Goal: Information Seeking & Learning: Learn about a topic

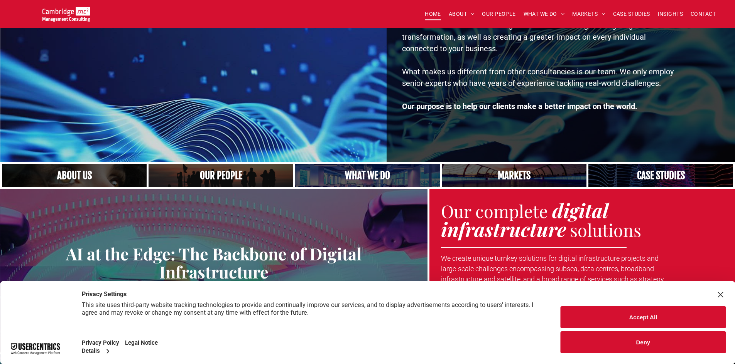
scroll to position [116, 0]
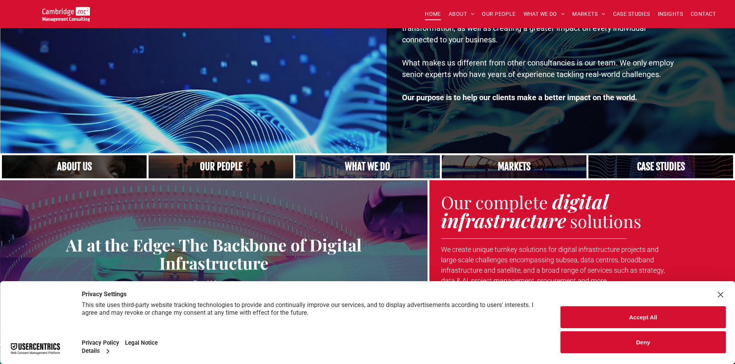
click at [379, 162] on link "A yoga teacher lifting his whole body off the ground in the peacock pose" at bounding box center [367, 167] width 153 height 25
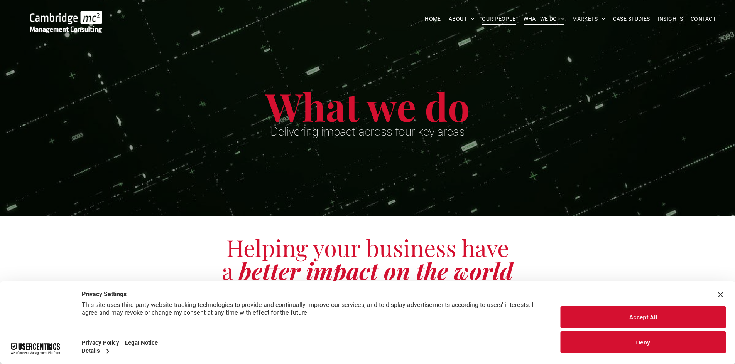
click at [491, 19] on span "OUR PEOPLE" at bounding box center [499, 19] width 34 height 12
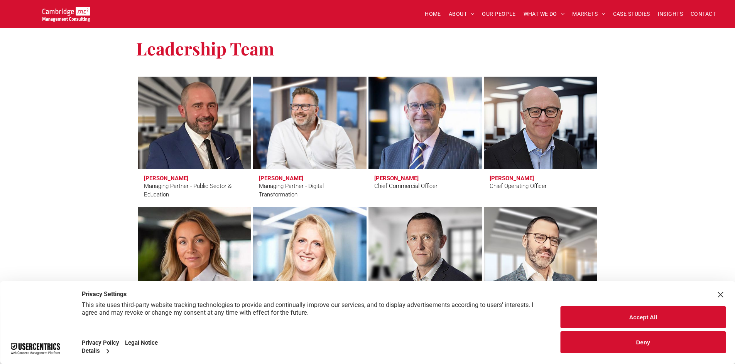
scroll to position [501, 0]
